Goal: Obtain resource: Obtain resource

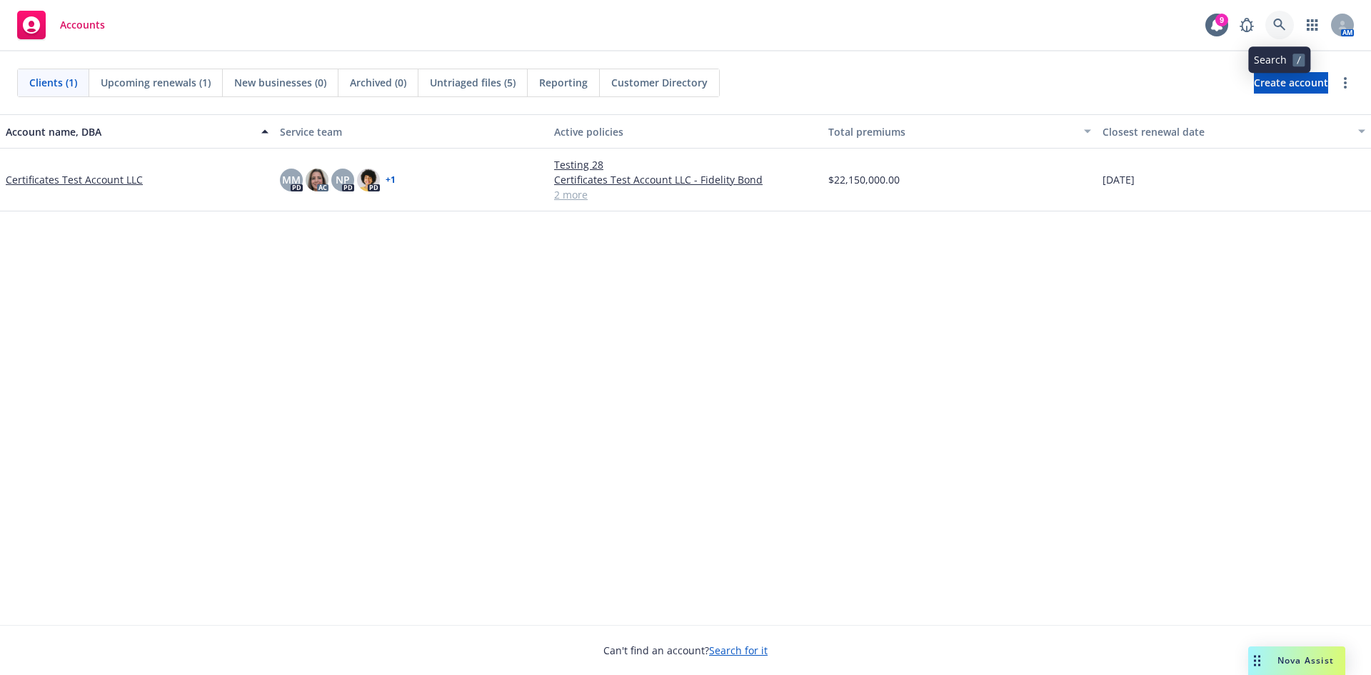
click at [1274, 25] on icon at bounding box center [1279, 25] width 12 height 12
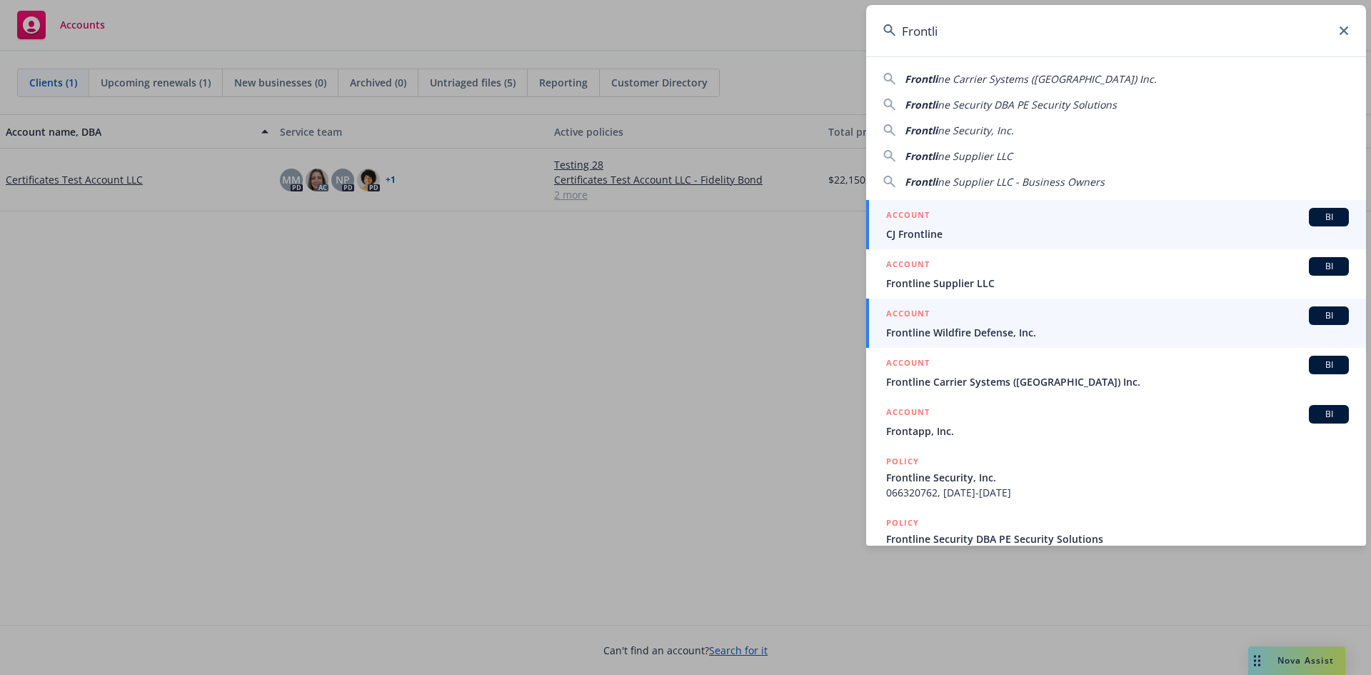
type input "Frontli"
click at [1003, 328] on span "Frontline Wildfire Defense, Inc." at bounding box center [1117, 332] width 463 height 15
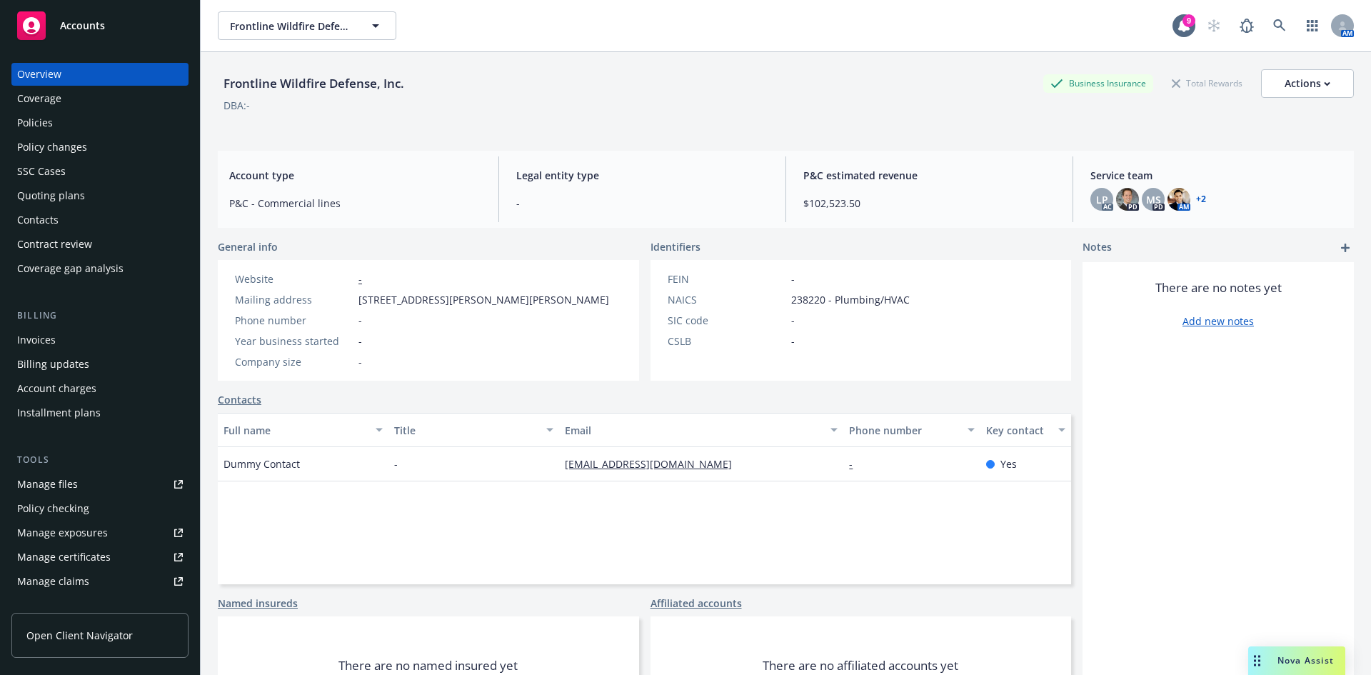
click at [116, 552] on link "Manage certificates" at bounding box center [99, 556] width 177 height 23
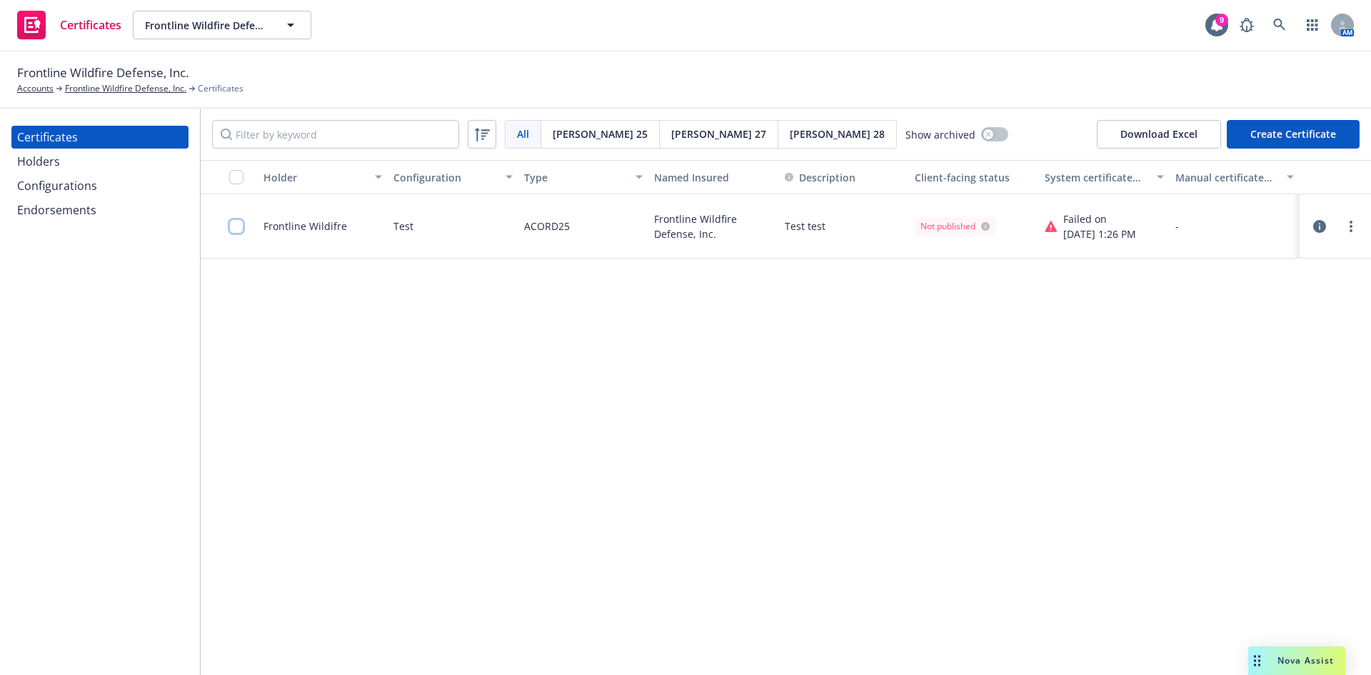
click at [236, 229] on input "checkbox" at bounding box center [236, 226] width 14 height 14
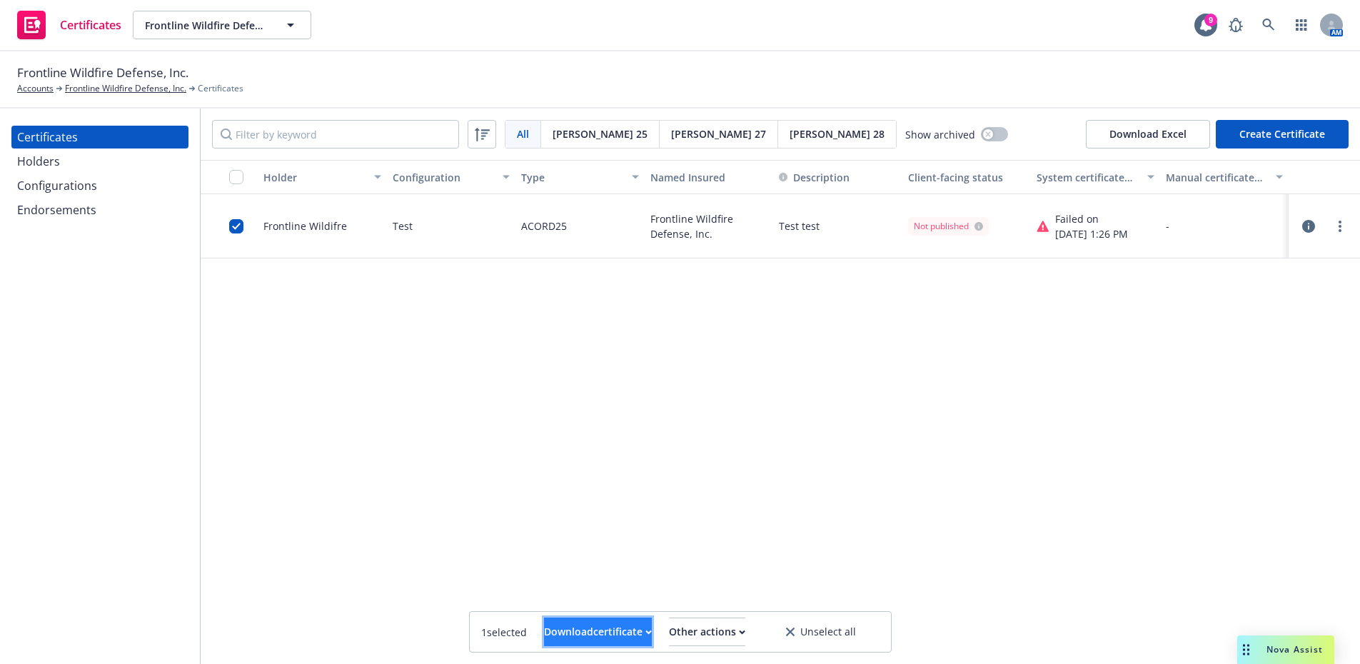
click at [645, 630] on icon "button" at bounding box center [648, 632] width 6 height 5
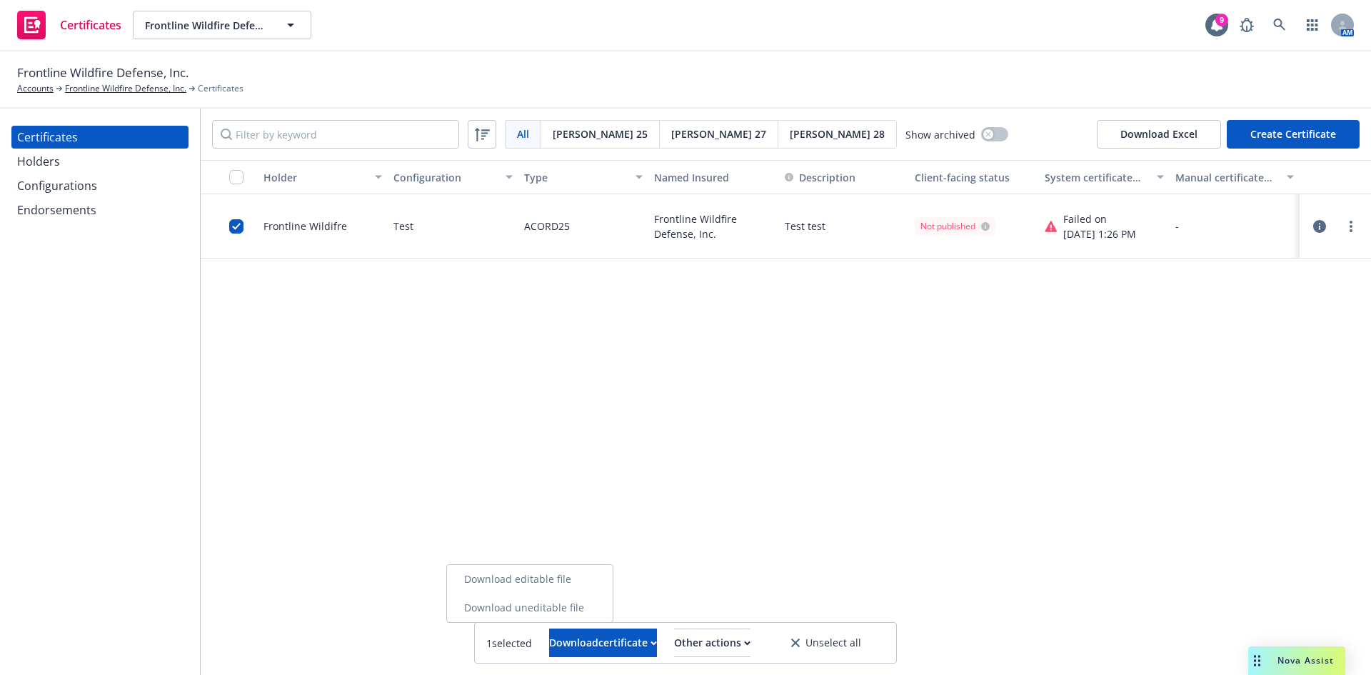
click at [567, 574] on link "Download editable file" at bounding box center [530, 579] width 166 height 29
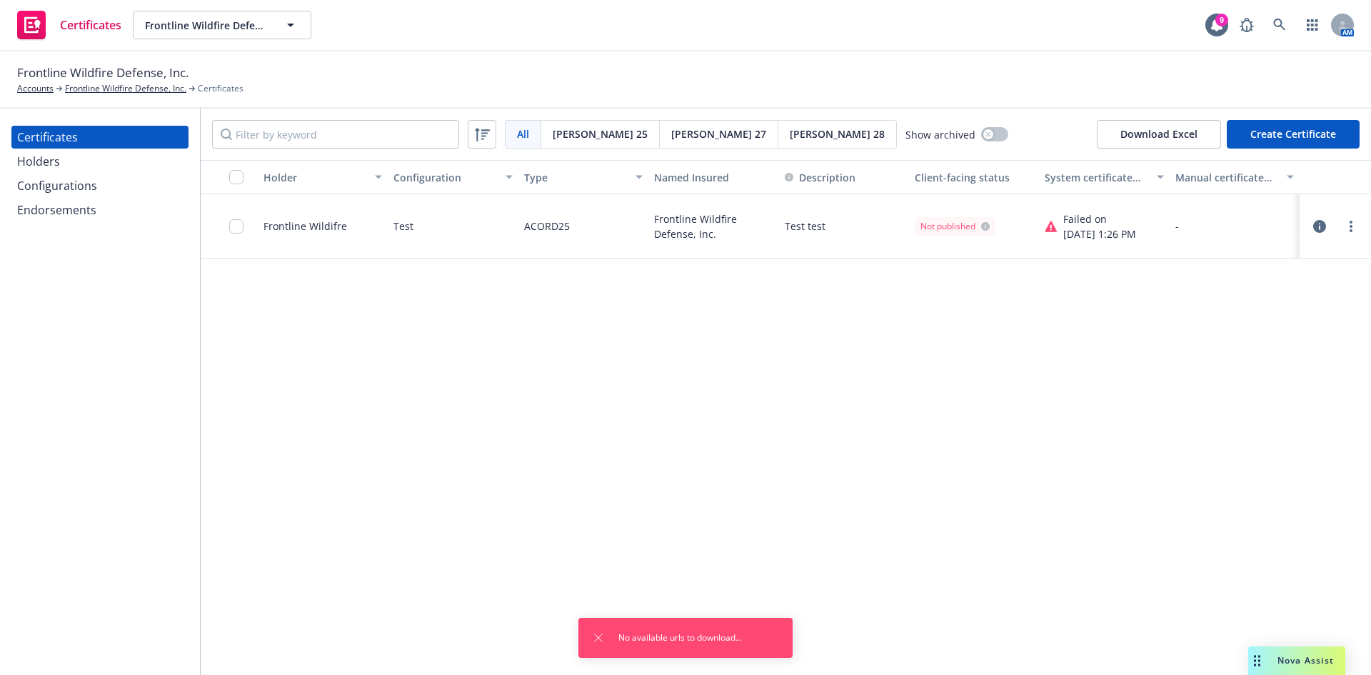
click at [436, 474] on div "Holder Configuration Type Named Insured Description Client-facing status System…" at bounding box center [786, 417] width 1170 height 515
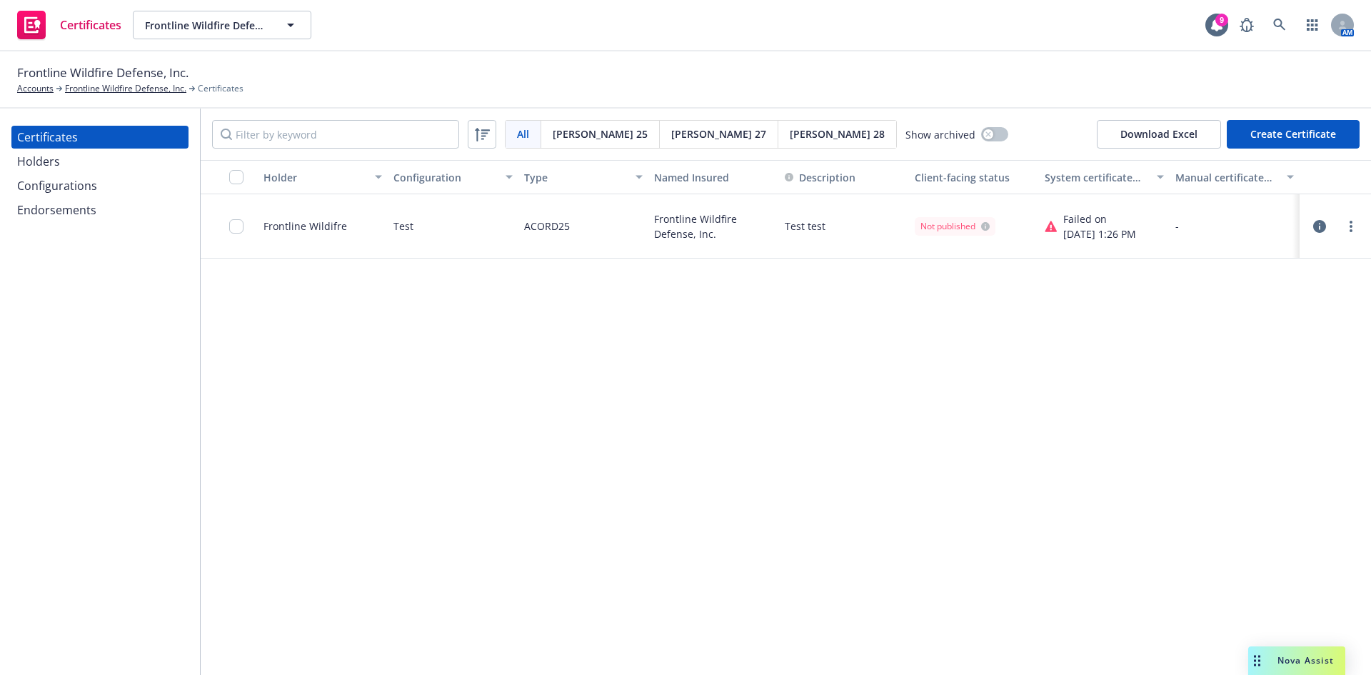
click at [765, 440] on div "Holder Configuration Type Named Insured Description Client-facing status System…" at bounding box center [786, 417] width 1170 height 515
click at [415, 358] on div "Holder Configuration Type Named Insured Description Client-facing status System…" at bounding box center [786, 417] width 1170 height 515
click at [236, 217] on div at bounding box center [240, 226] width 23 height 46
click at [241, 228] on input "checkbox" at bounding box center [236, 226] width 14 height 14
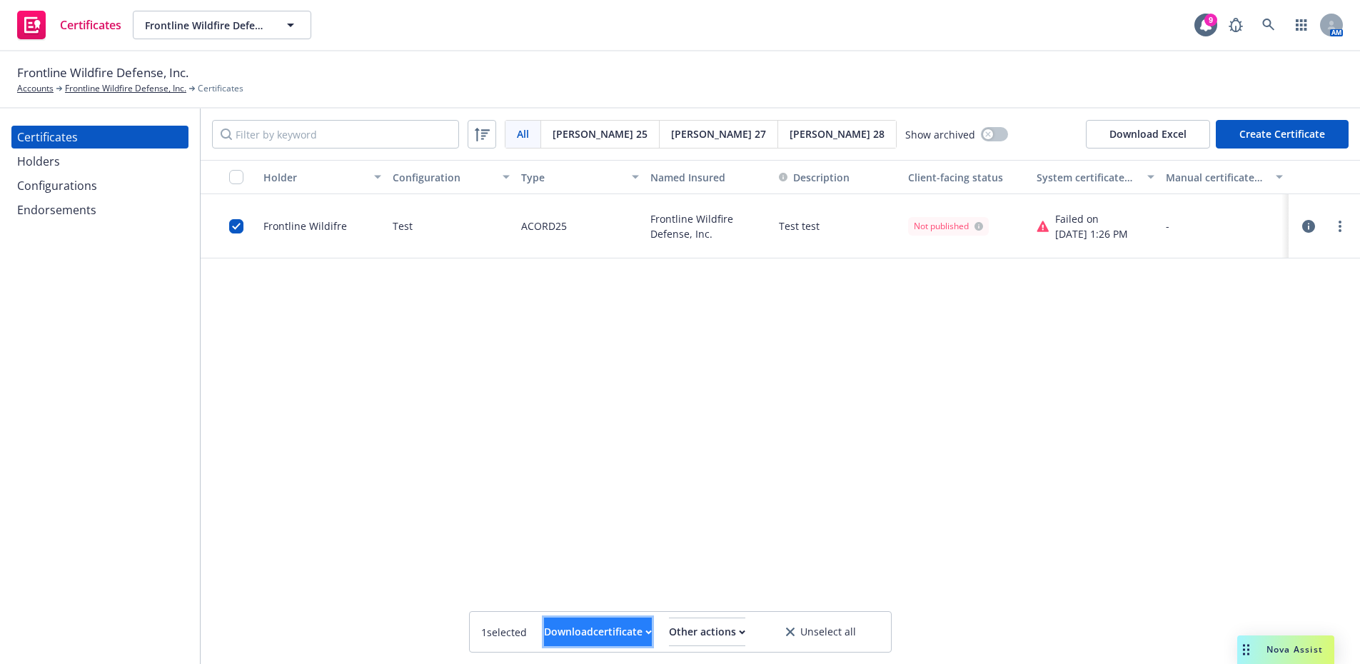
click at [632, 635] on button "Download certificate" at bounding box center [598, 632] width 108 height 29
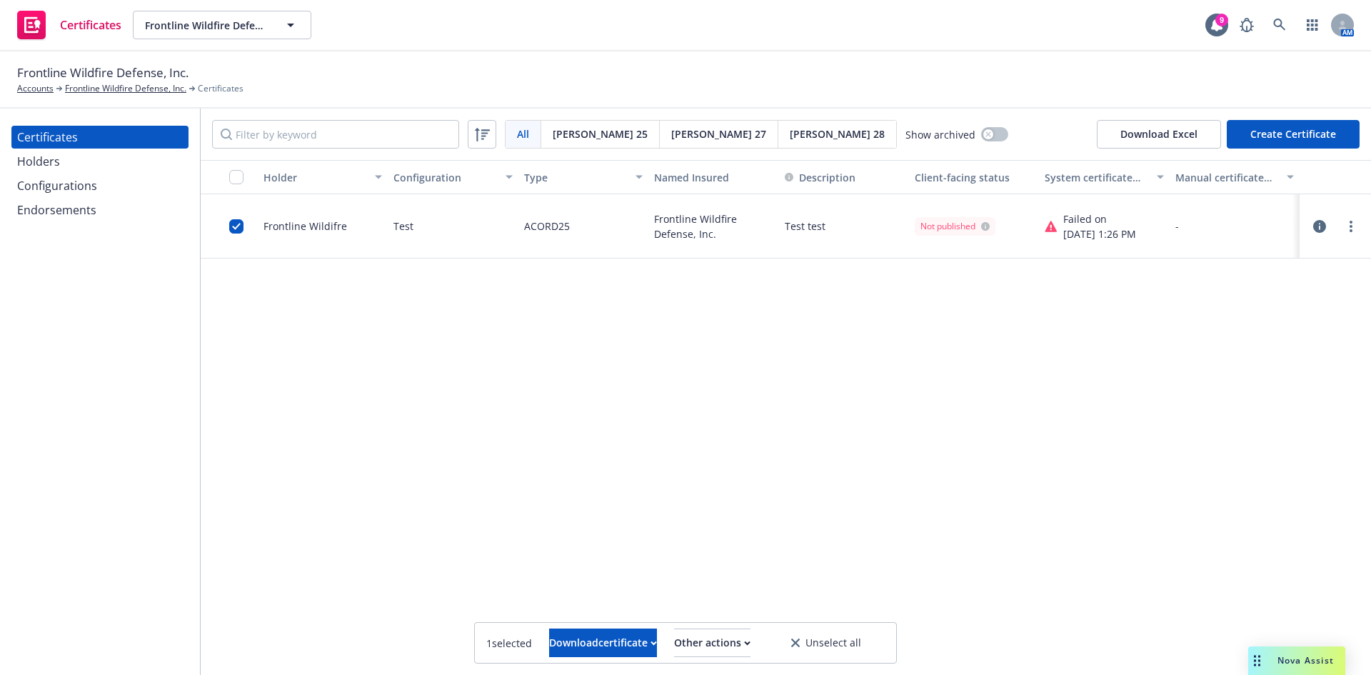
click at [340, 431] on div "Holder Configuration Type Named Insured Description Client-facing status System…" at bounding box center [786, 417] width 1170 height 515
click at [16, 88] on div "Frontline Wildfire Defense, Inc. Accounts Frontline Wildfire Defense, Inc. Cert…" at bounding box center [685, 79] width 1371 height 57
click at [34, 96] on div "Frontline Wildfire Defense, Inc. Accounts Frontline Wildfire Defense, Inc. Cert…" at bounding box center [685, 79] width 1371 height 57
click at [36, 86] on link "Accounts" at bounding box center [35, 88] width 36 height 13
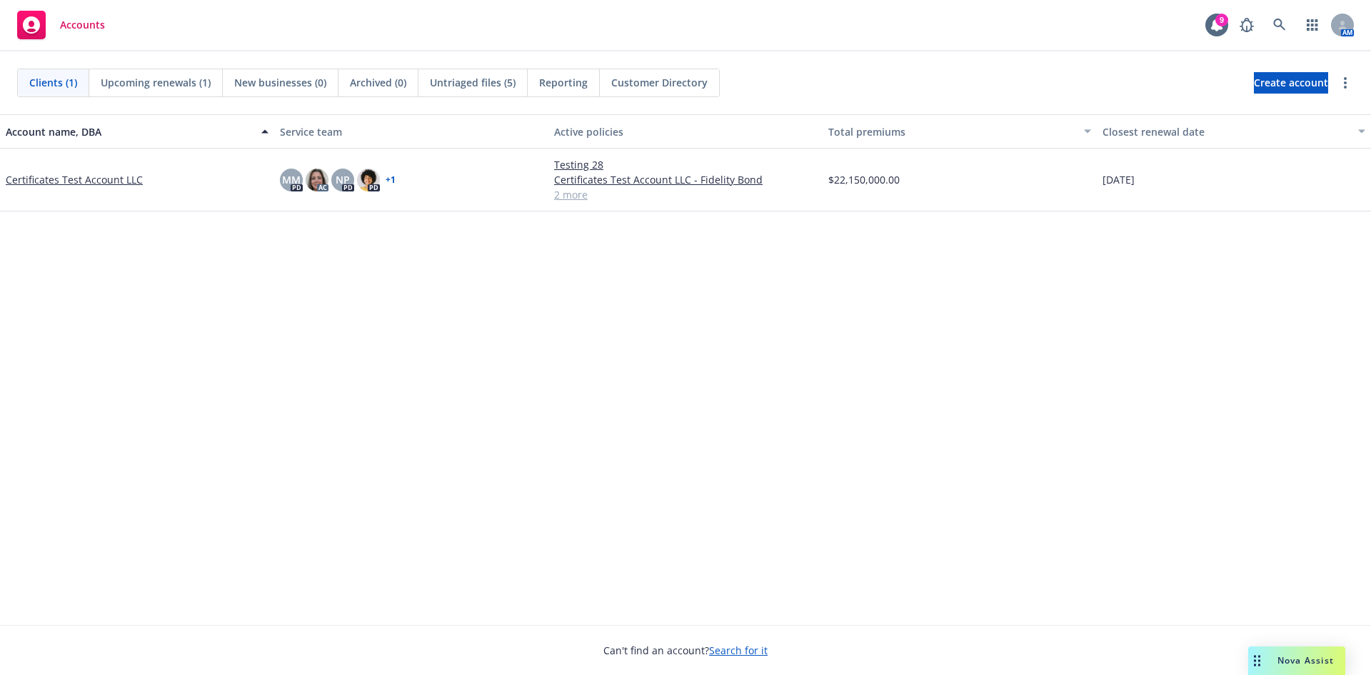
click at [66, 171] on div "Certificates Test Account LLC" at bounding box center [137, 179] width 274 height 63
click at [66, 182] on link "Certificates Test Account LLC" at bounding box center [74, 179] width 137 height 15
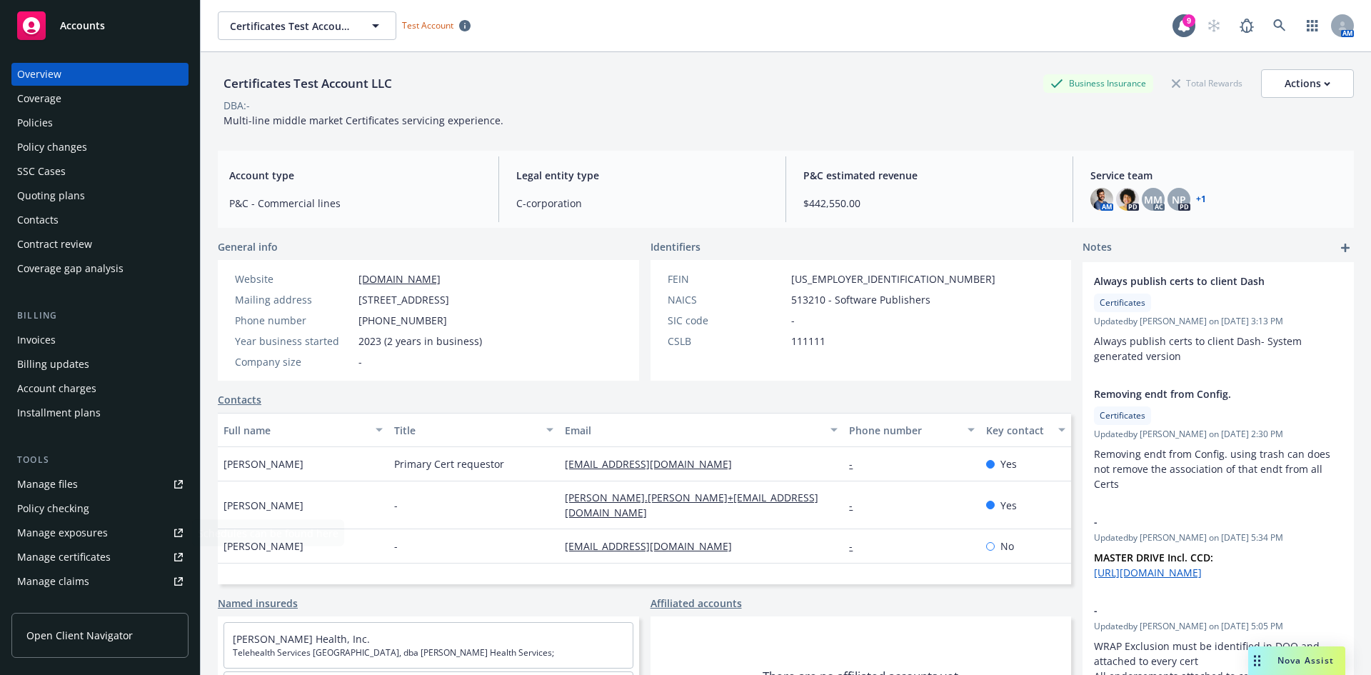
click at [106, 555] on div "Manage certificates" at bounding box center [64, 556] width 94 height 23
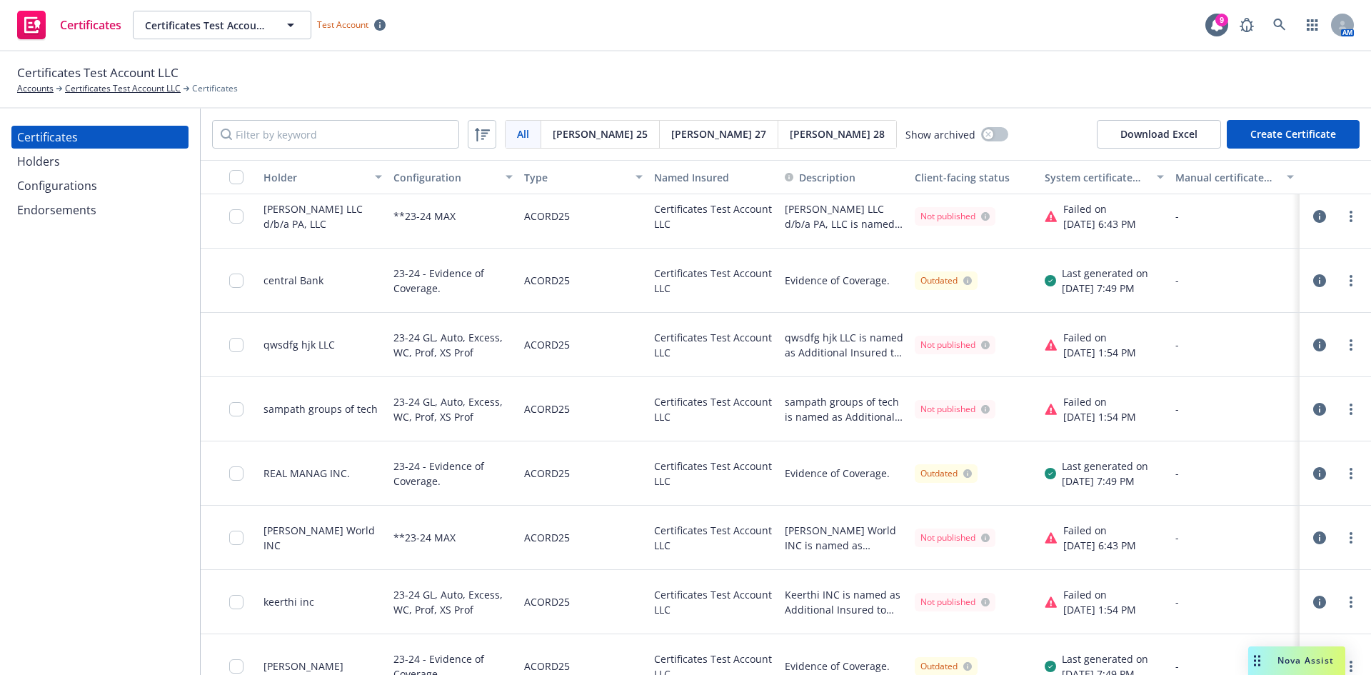
scroll to position [2218, 0]
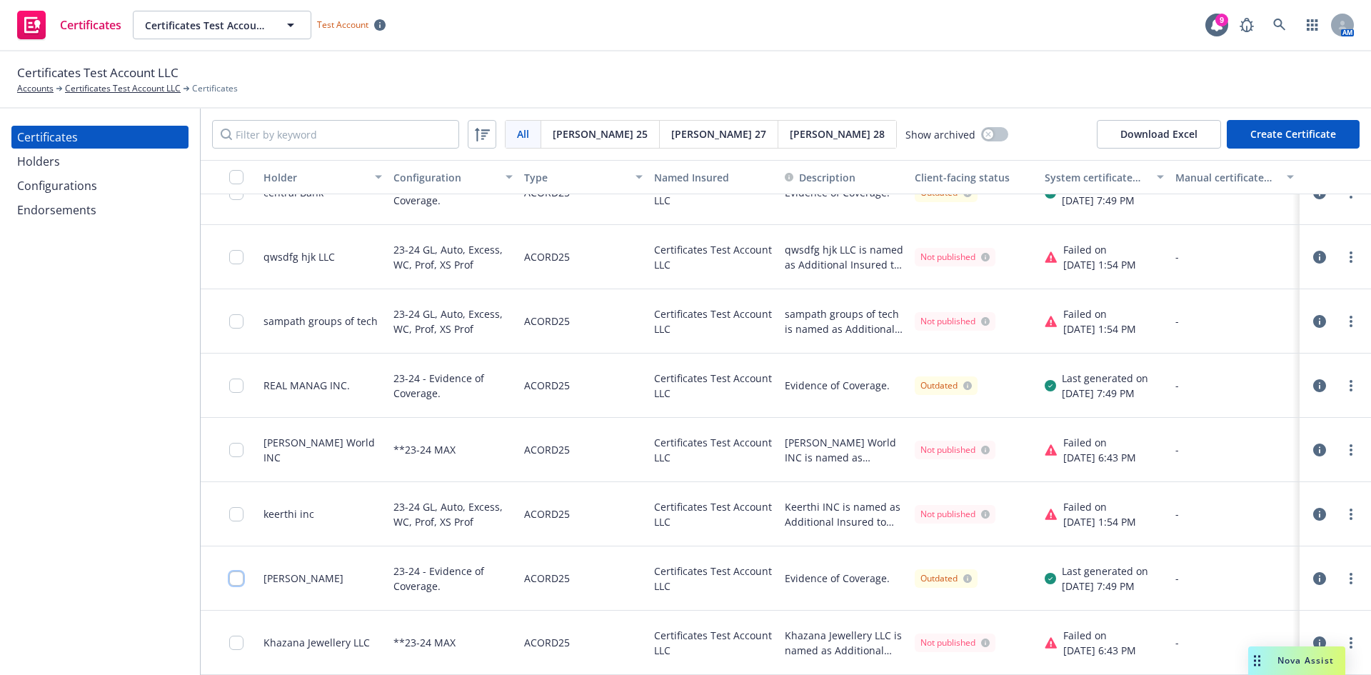
click at [233, 578] on input "checkbox" at bounding box center [236, 578] width 14 height 14
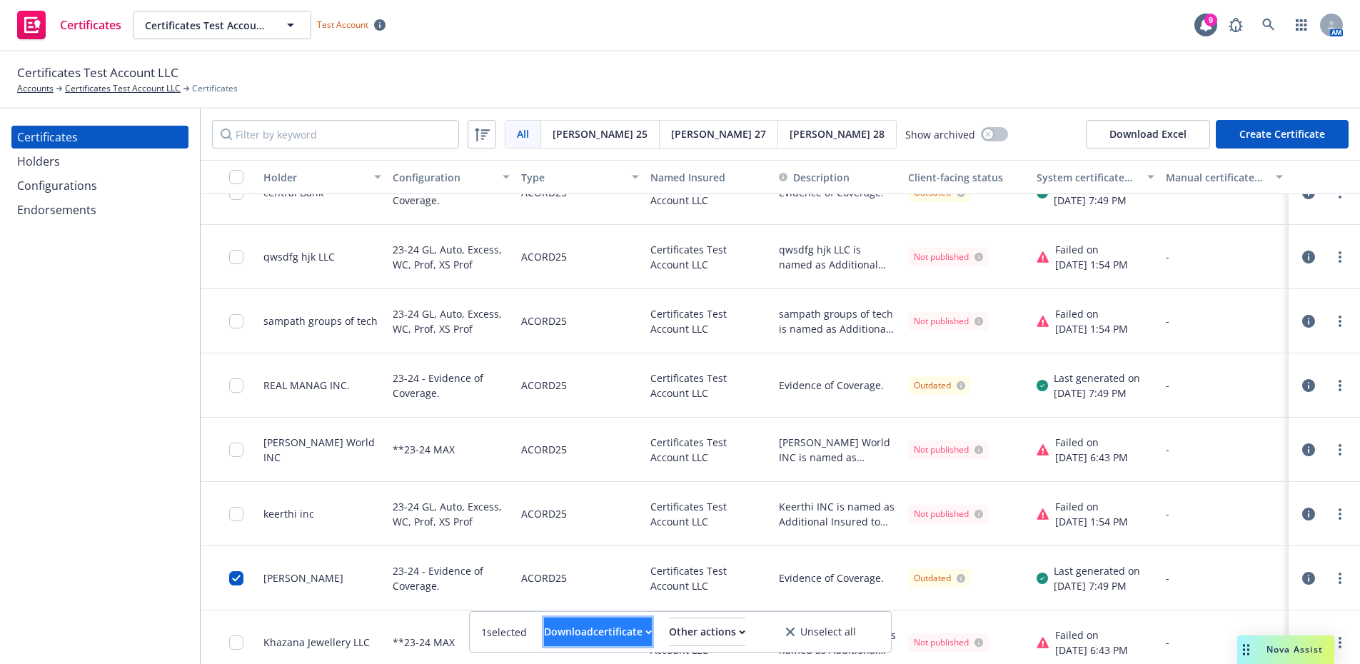
click at [635, 640] on button "Download certificate" at bounding box center [598, 632] width 108 height 29
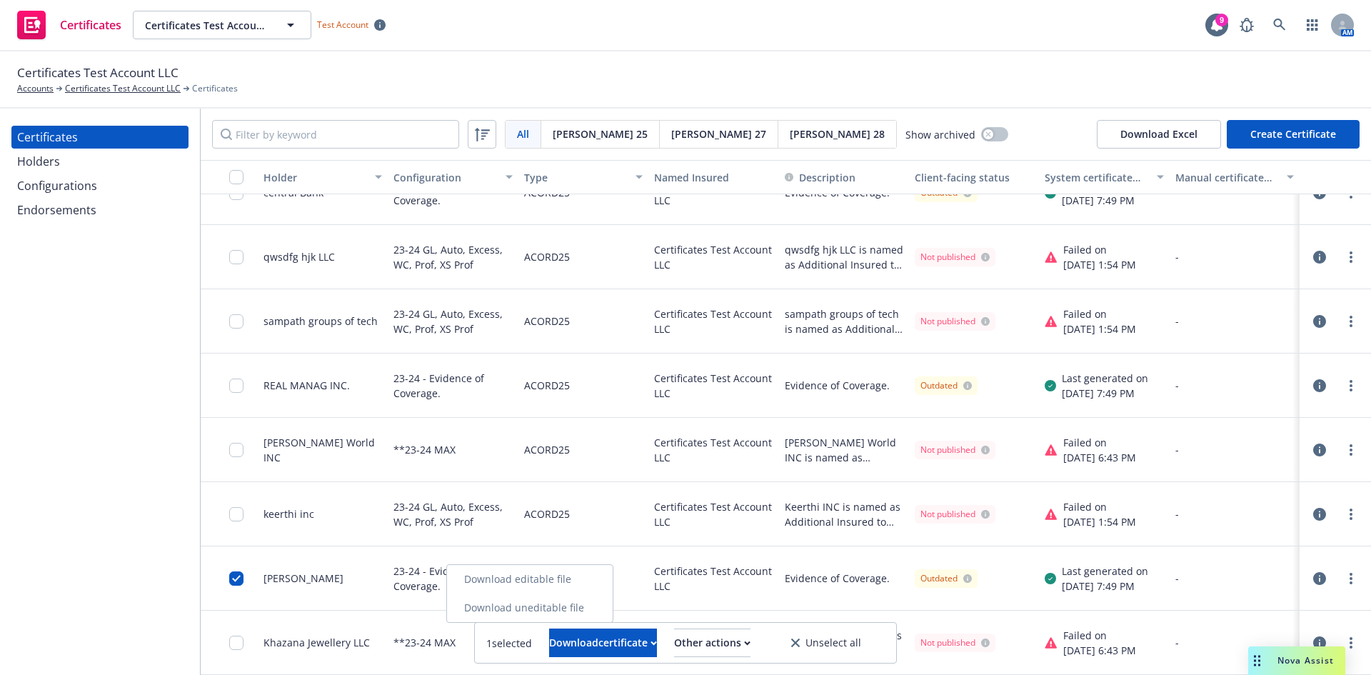
click at [604, 580] on link "Download editable file" at bounding box center [530, 579] width 166 height 29
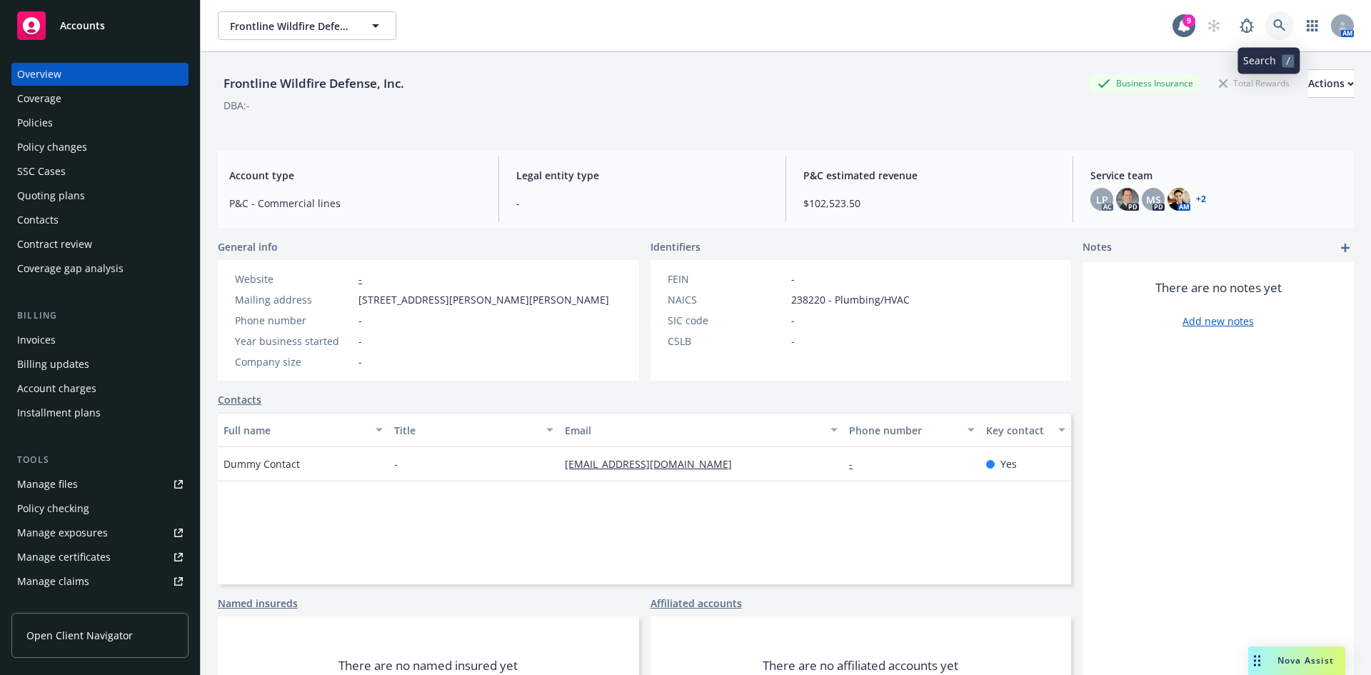
click at [1273, 22] on icon at bounding box center [1279, 25] width 13 height 13
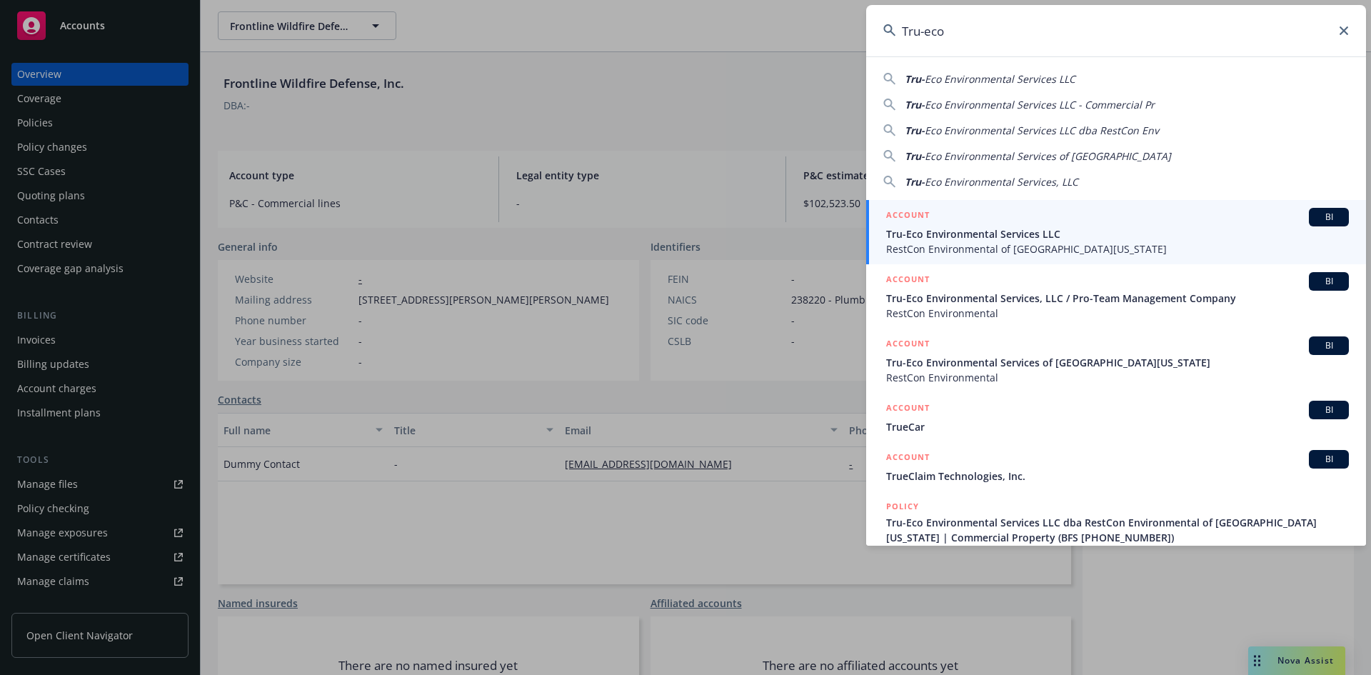
type input "Tru-eco"
click at [1210, 226] on span "Tru-Eco Environmental Services LLC" at bounding box center [1117, 233] width 463 height 15
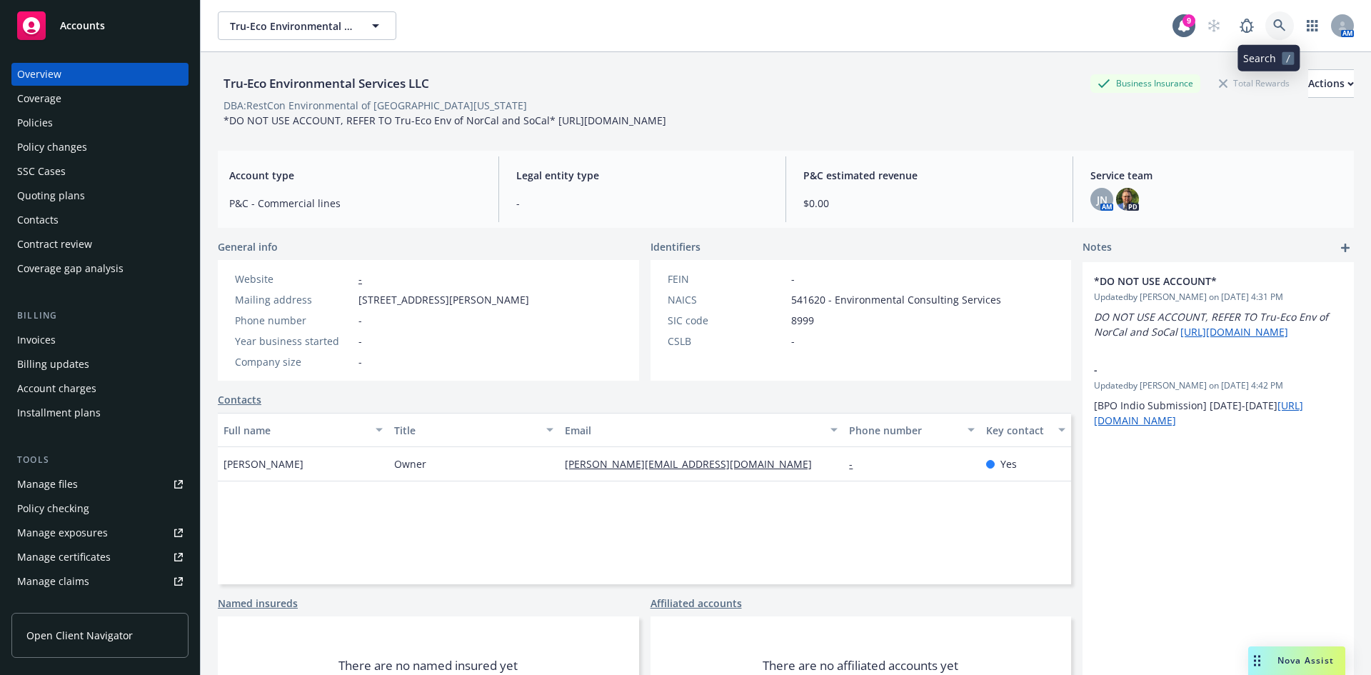
click at [1273, 29] on icon at bounding box center [1279, 25] width 13 height 13
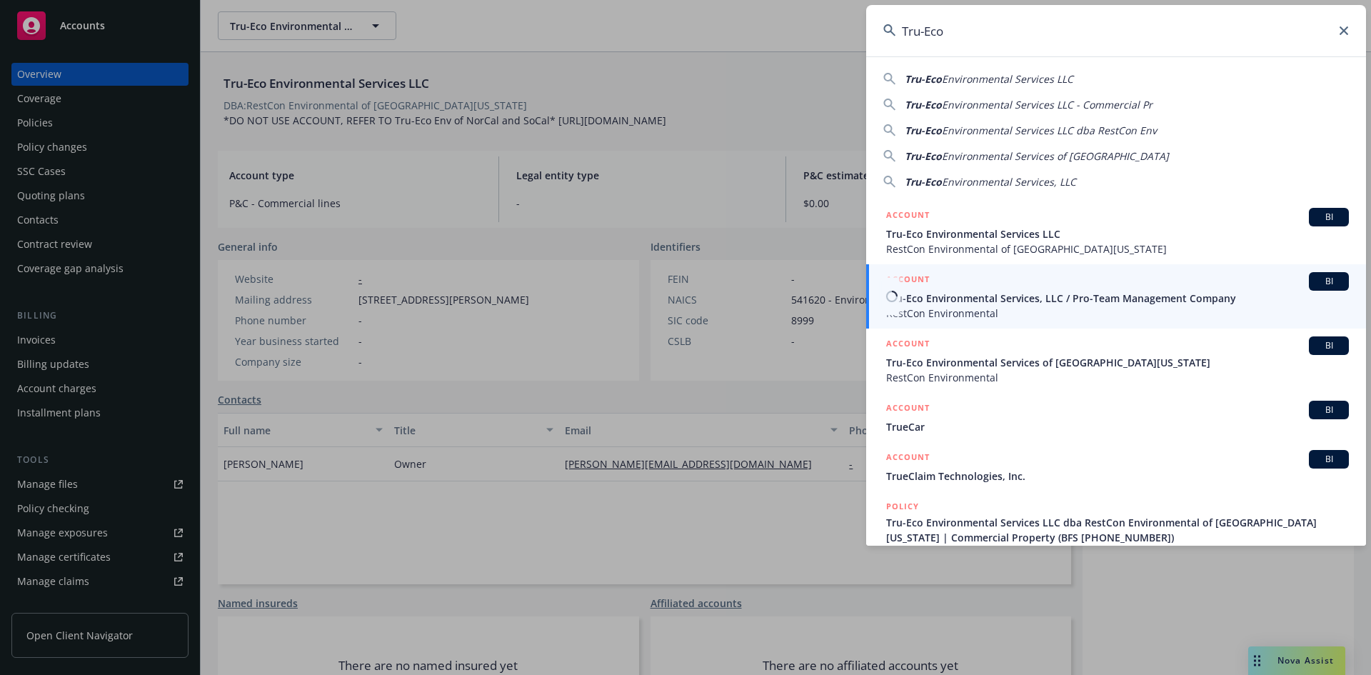
type input "Tru-Eco"
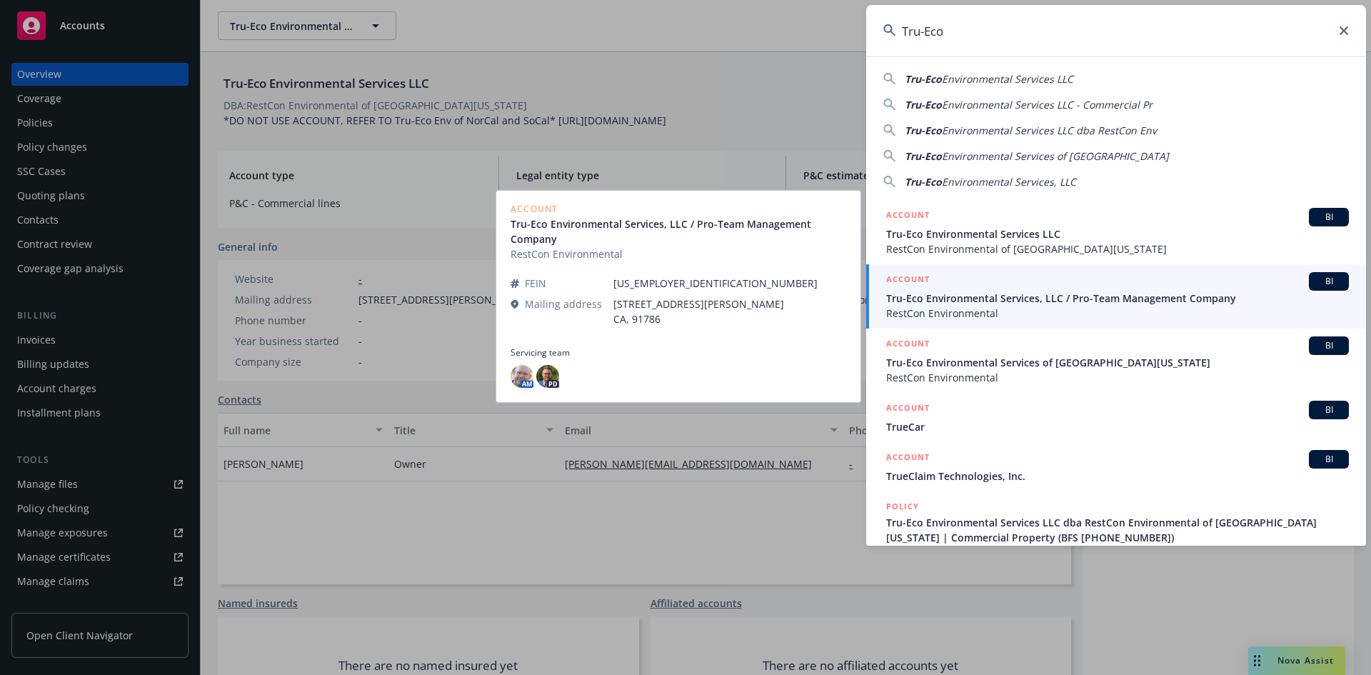
click at [1175, 293] on span "Tru-Eco Environmental Services, LLC / Pro-Team Management Company" at bounding box center [1117, 298] width 463 height 15
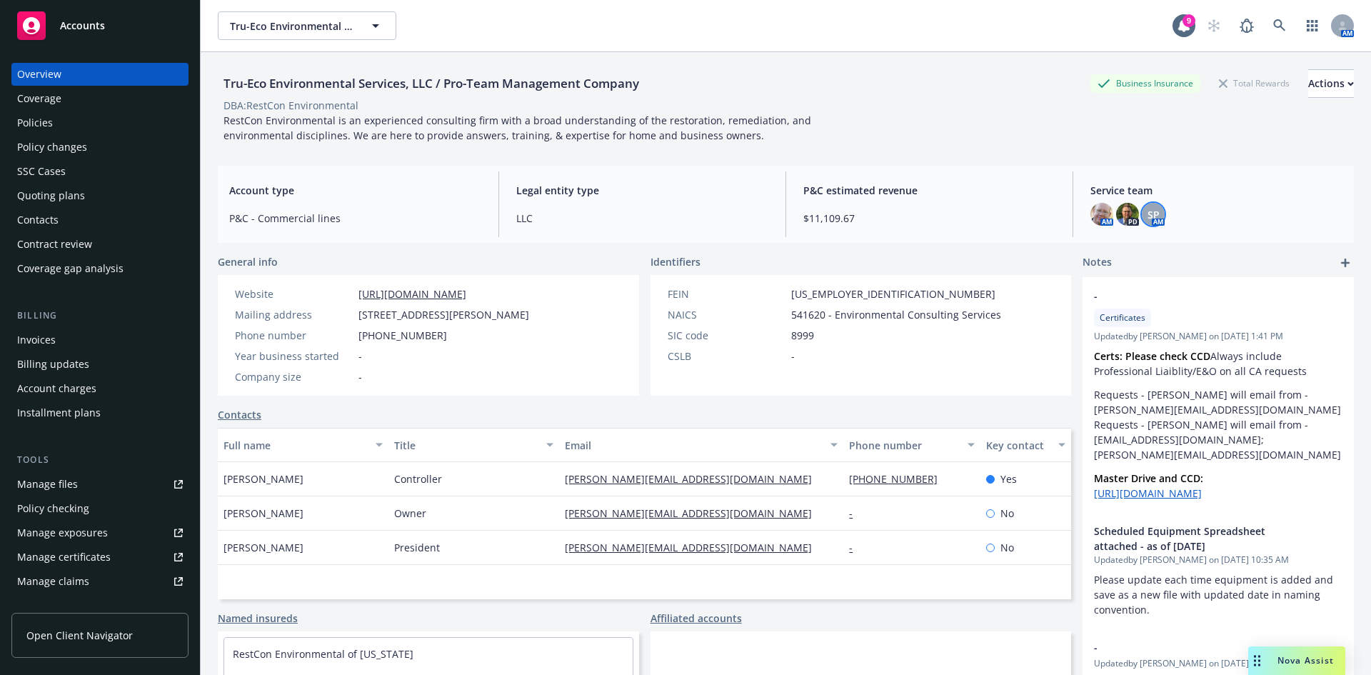
click at [1150, 221] on span "SP" at bounding box center [1153, 214] width 12 height 15
click at [992, 151] on div "Tru-Eco Environmental Services, LLC / Pro-Team Management Company Business Insu…" at bounding box center [786, 103] width 1136 height 102
click at [1281, 25] on link at bounding box center [1279, 25] width 29 height 29
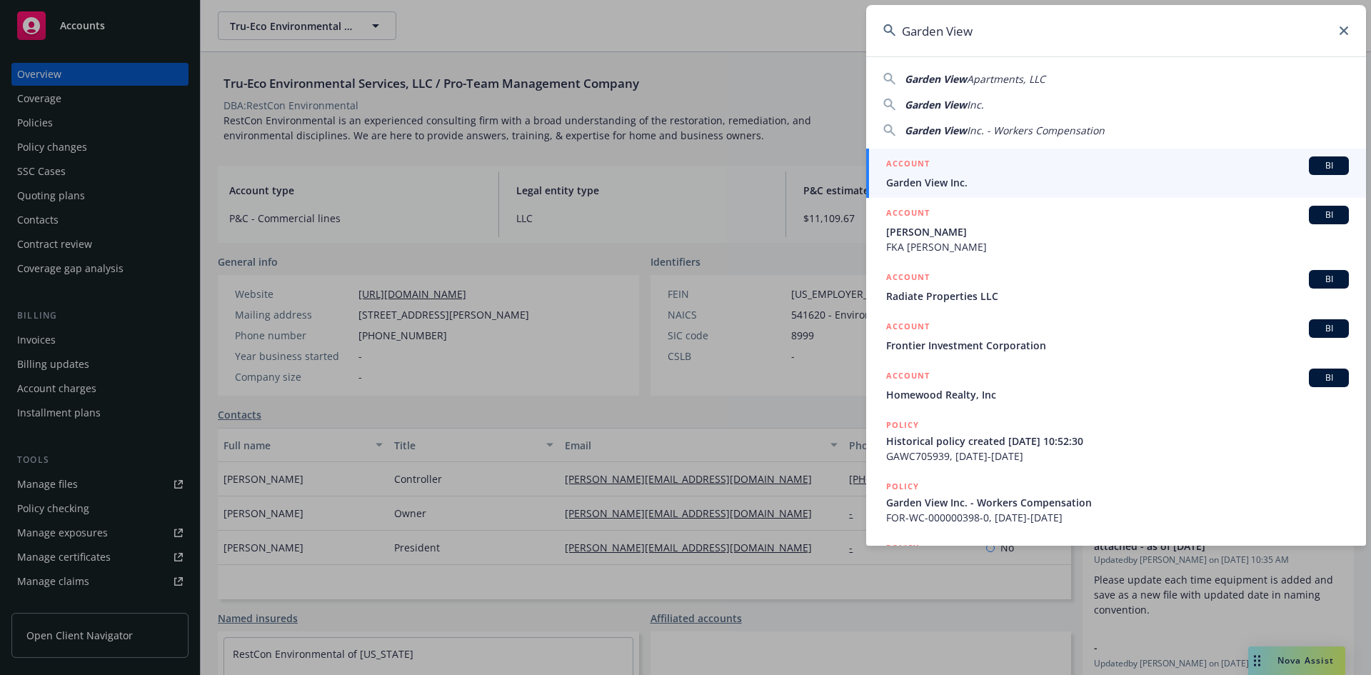
type input "Garden View"
click at [1004, 181] on span "Garden View Inc." at bounding box center [1117, 182] width 463 height 15
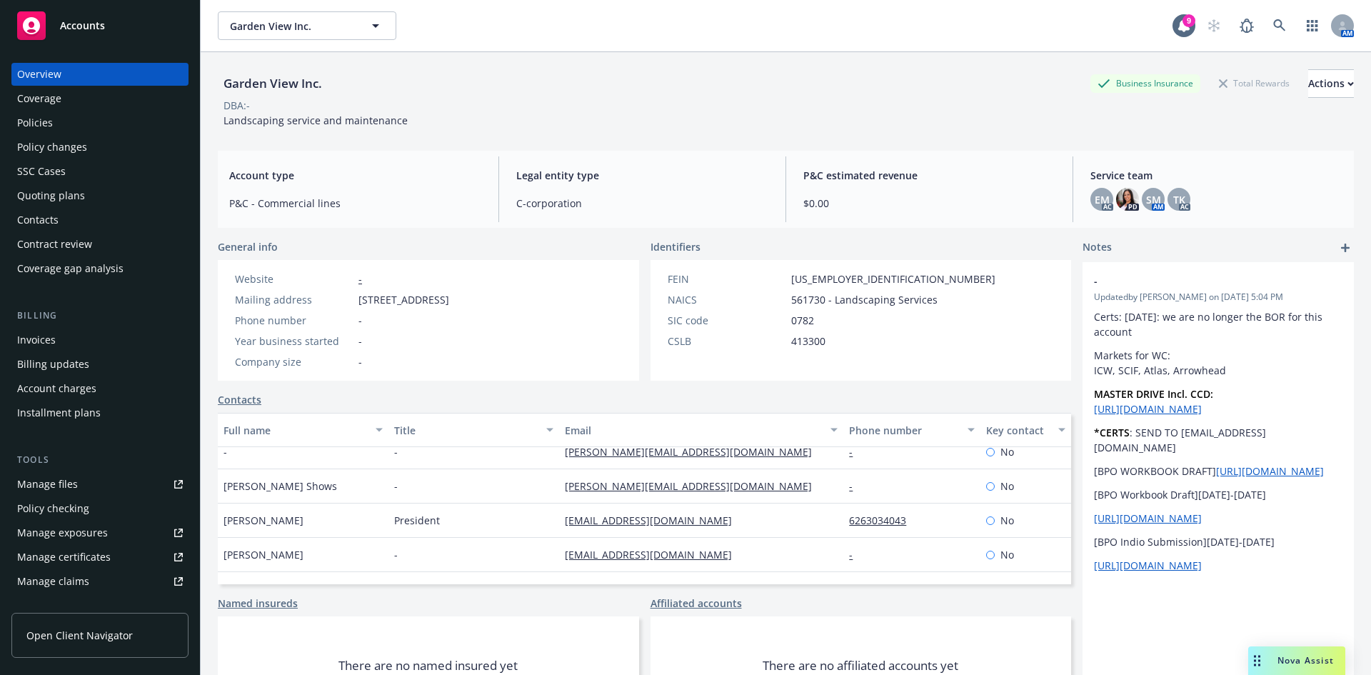
scroll to position [69, 0]
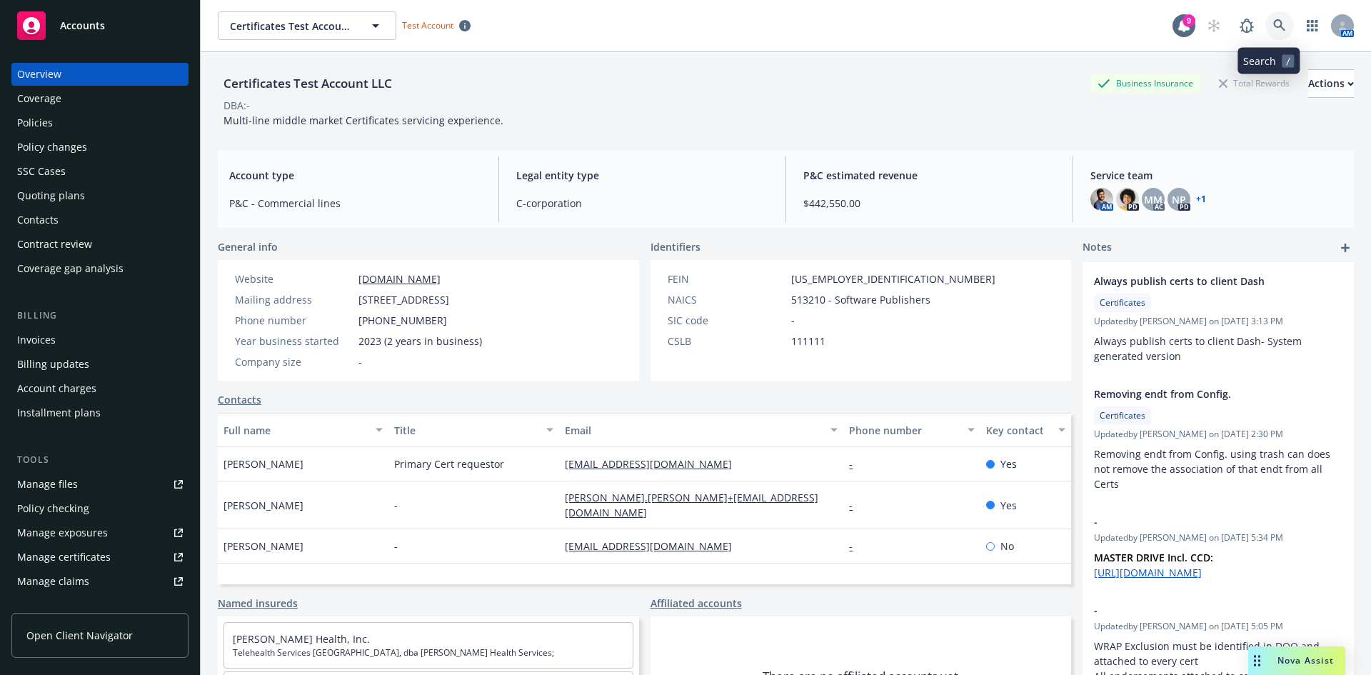
click at [1268, 33] on link at bounding box center [1279, 25] width 29 height 29
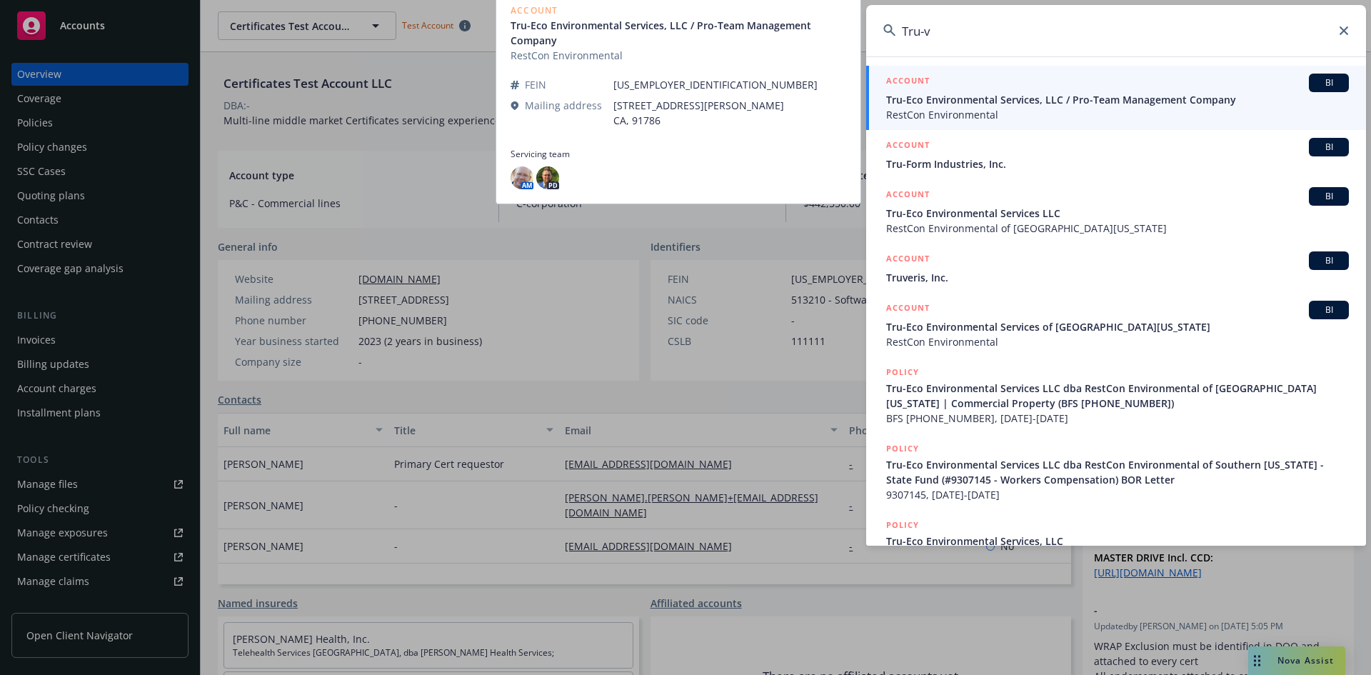
type input "Tru-v"
click at [974, 95] on span "Tru-Eco Environmental Services, LLC / Pro-Team Management Company" at bounding box center [1117, 99] width 463 height 15
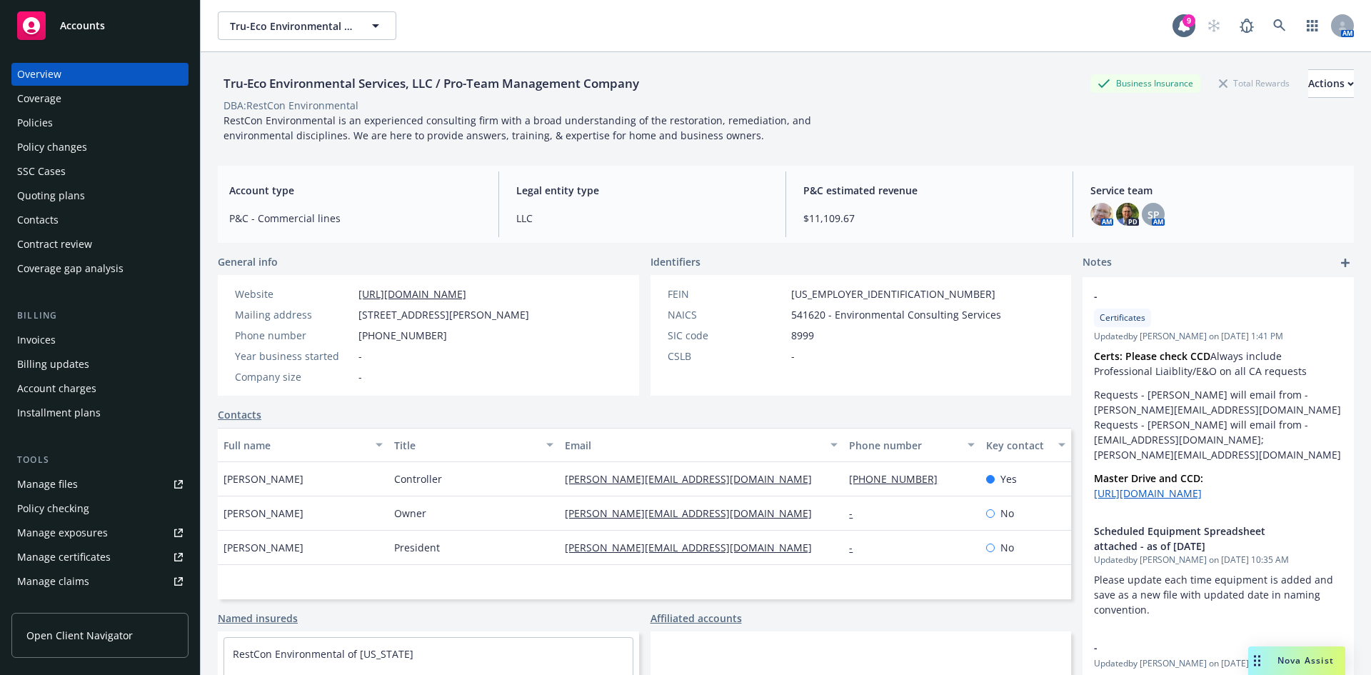
click at [44, 125] on div "Policies" at bounding box center [35, 122] width 36 height 23
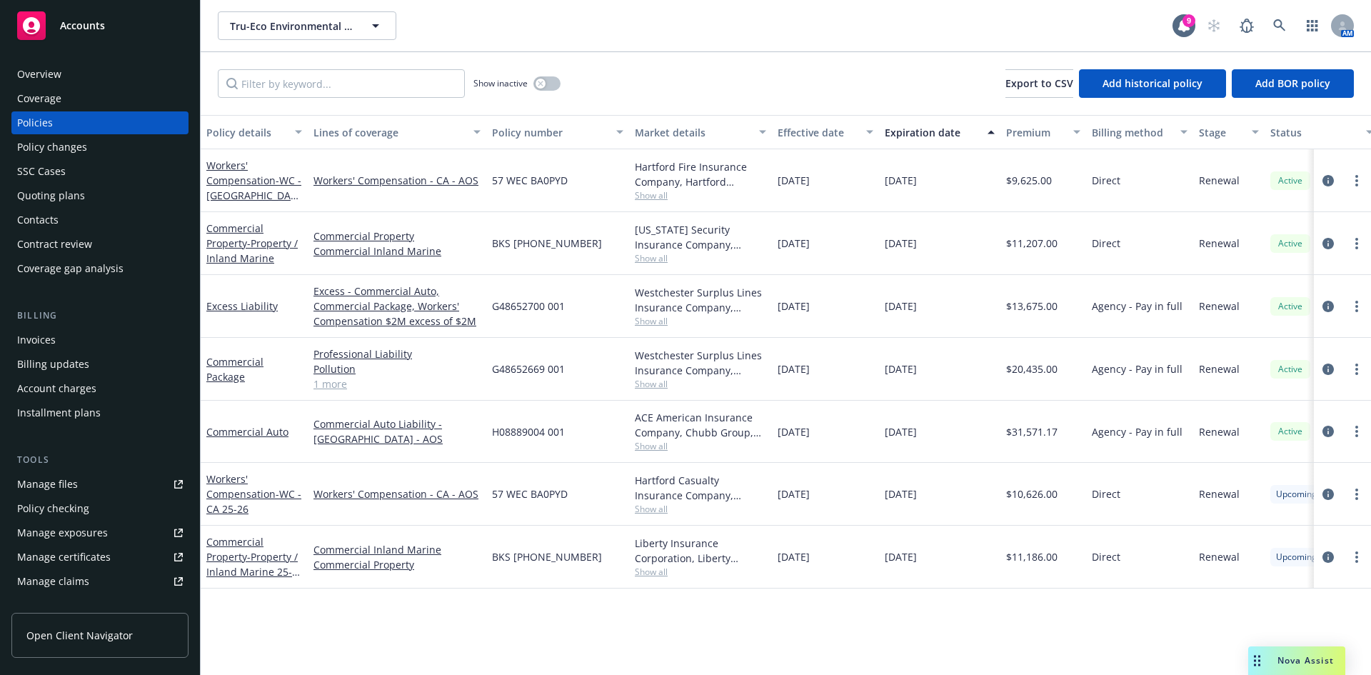
drag, startPoint x: 753, startPoint y: 496, endPoint x: 947, endPoint y: 503, distance: 194.3
click at [947, 503] on div "Workers' Compensation - WC - CA 25-26 Workers' Compensation - [GEOGRAPHIC_DATA]…" at bounding box center [890, 494] width 1378 height 63
click at [947, 503] on div "[DATE]" at bounding box center [939, 494] width 121 height 63
click at [35, 69] on div "Overview" at bounding box center [39, 74] width 44 height 23
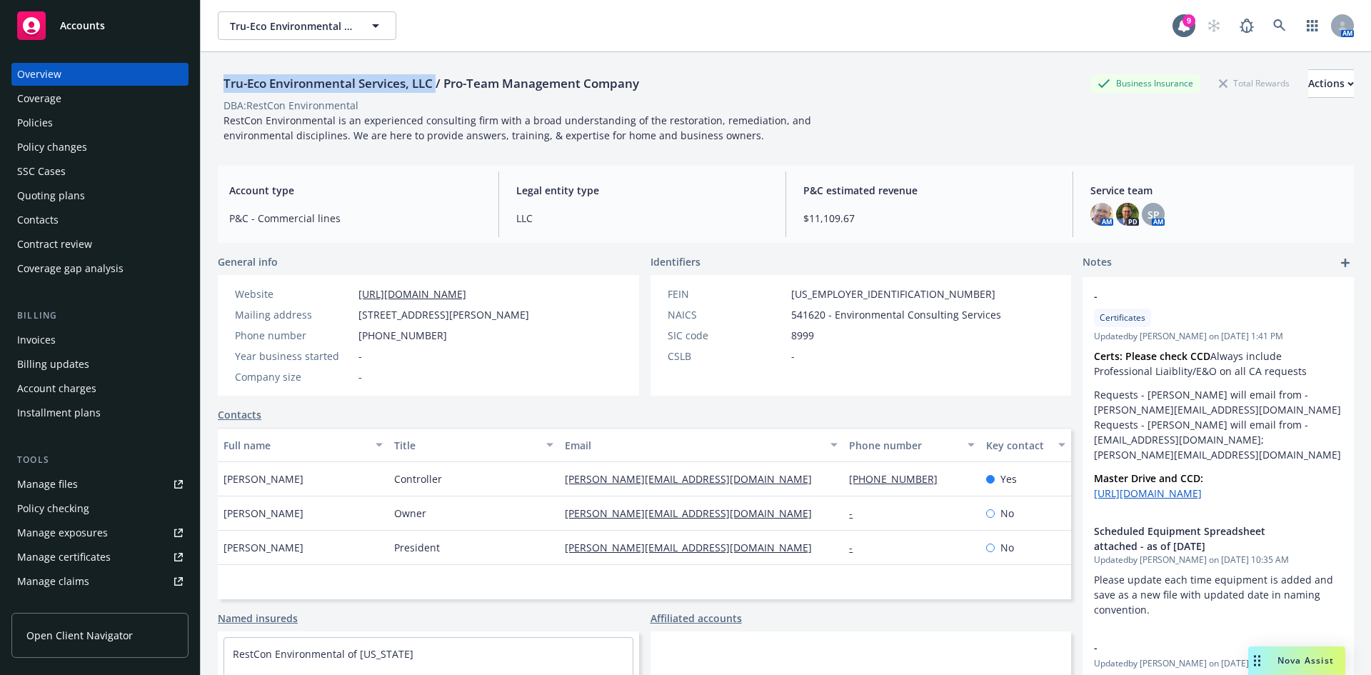
drag, startPoint x: 226, startPoint y: 82, endPoint x: 440, endPoint y: 81, distance: 213.5
click at [440, 81] on div "Tru-Eco Environmental Services, LLC / Pro-Team Management Company" at bounding box center [431, 83] width 427 height 19
click at [812, 94] on div "Tru-Eco Environmental Services, LLC / Pro-Team Management Company Business Insu…" at bounding box center [786, 83] width 1136 height 29
